Goal: Transaction & Acquisition: Purchase product/service

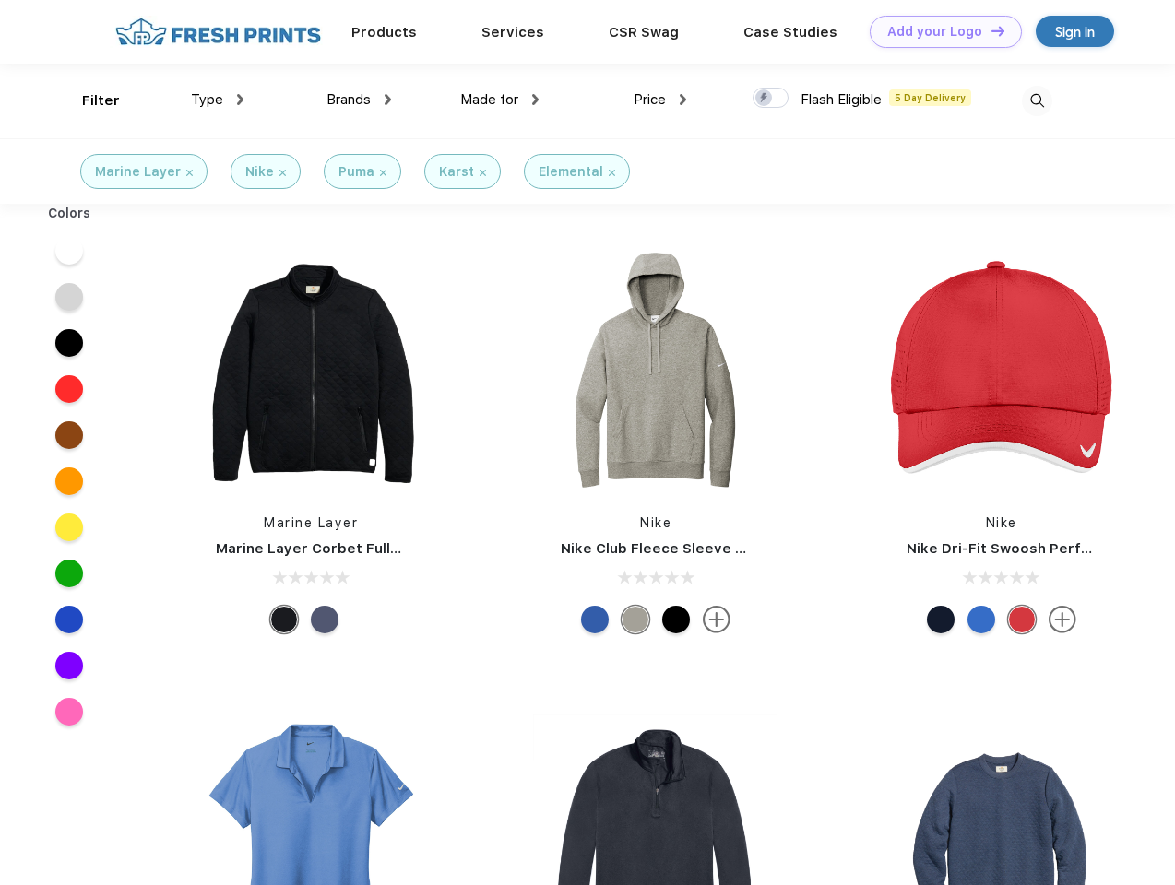
click at [939, 31] on link "Add your Logo Design Tool" at bounding box center [946, 32] width 152 height 32
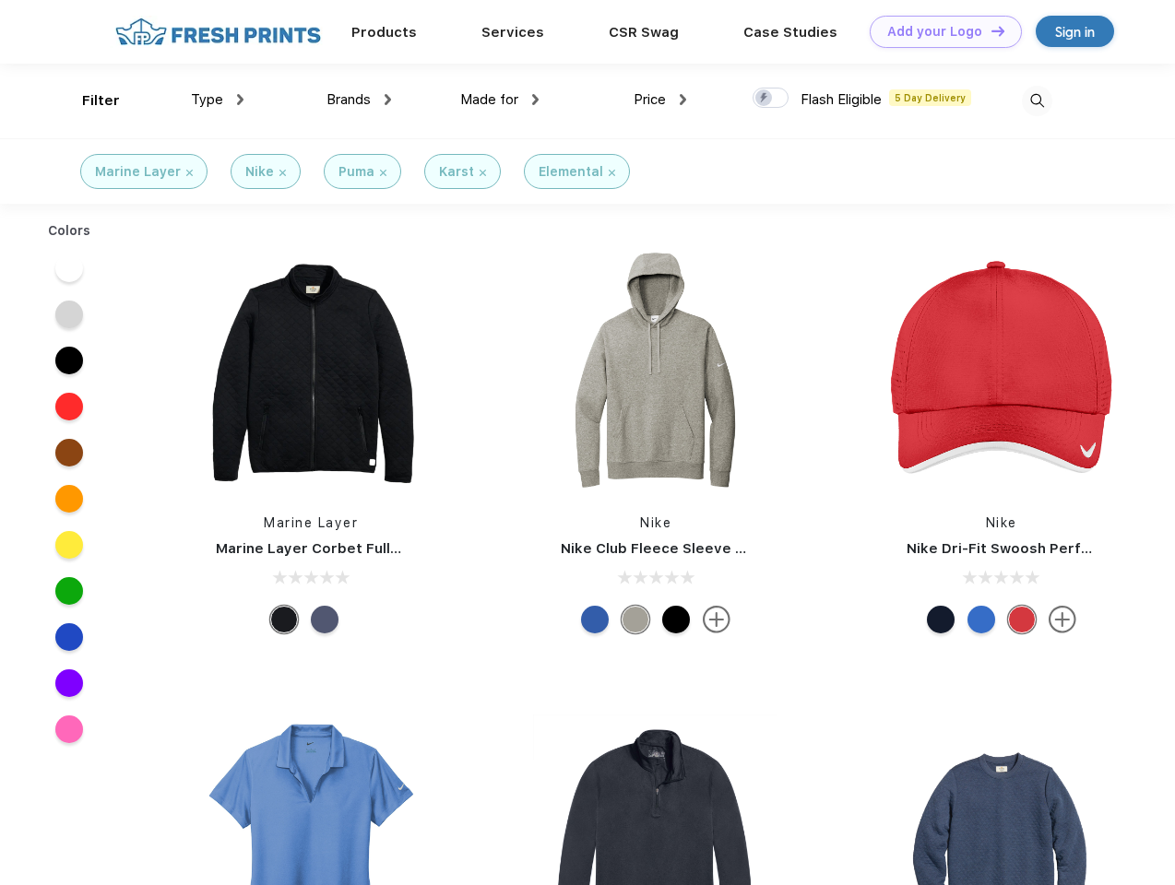
click at [0, 0] on div "Design Tool" at bounding box center [0, 0] width 0 height 0
click at [989, 30] on link "Add your Logo Design Tool" at bounding box center [946, 32] width 152 height 32
click at [89, 101] on div "Filter" at bounding box center [101, 100] width 38 height 21
click at [218, 100] on span "Type" at bounding box center [207, 99] width 32 height 17
click at [359, 100] on span "Brands" at bounding box center [348, 99] width 44 height 17
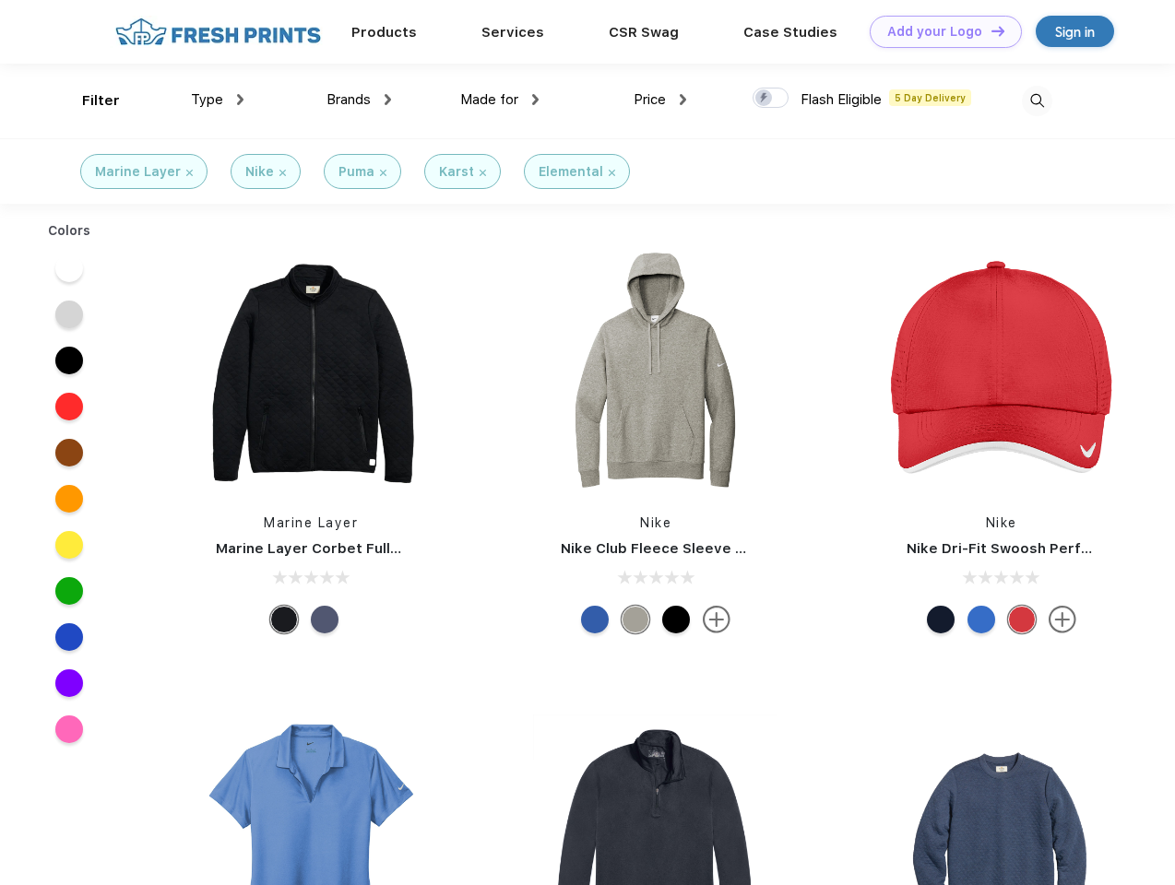
click at [500, 100] on span "Made for" at bounding box center [489, 99] width 58 height 17
click at [660, 100] on span "Price" at bounding box center [649, 99] width 32 height 17
click at [771, 99] on div at bounding box center [770, 98] width 36 height 20
click at [764, 99] on input "checkbox" at bounding box center [758, 93] width 12 height 12
click at [1036, 101] on img at bounding box center [1037, 101] width 30 height 30
